Goal: Information Seeking & Learning: Learn about a topic

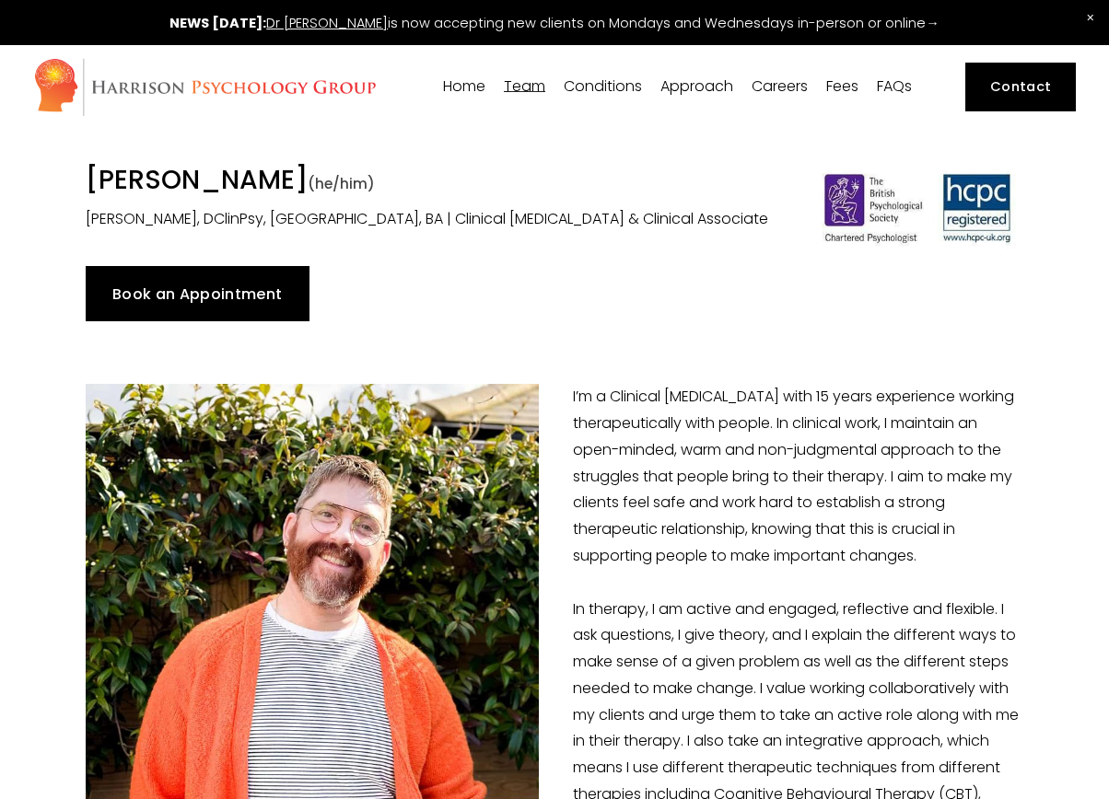
click at [846, 80] on link "Fees" at bounding box center [842, 86] width 32 height 18
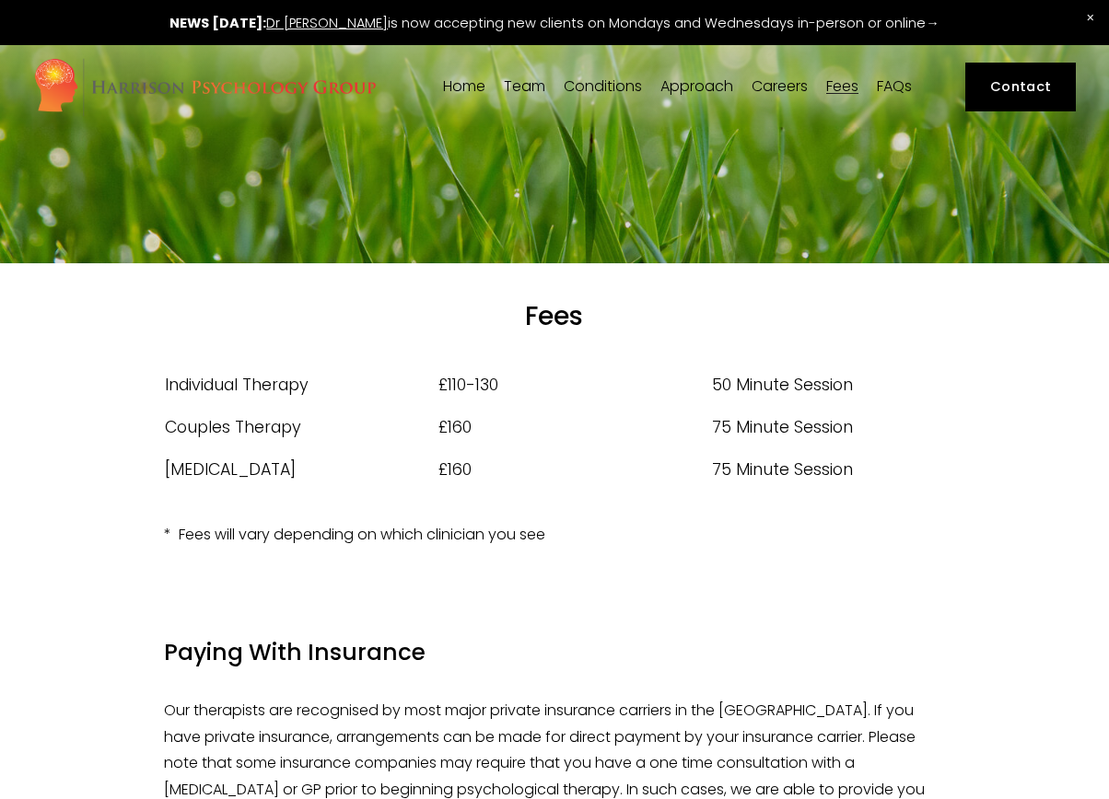
click at [0, 0] on span "[PERSON_NAME]" at bounding box center [0, 0] width 0 height 0
